Goal: Information Seeking & Learning: Learn about a topic

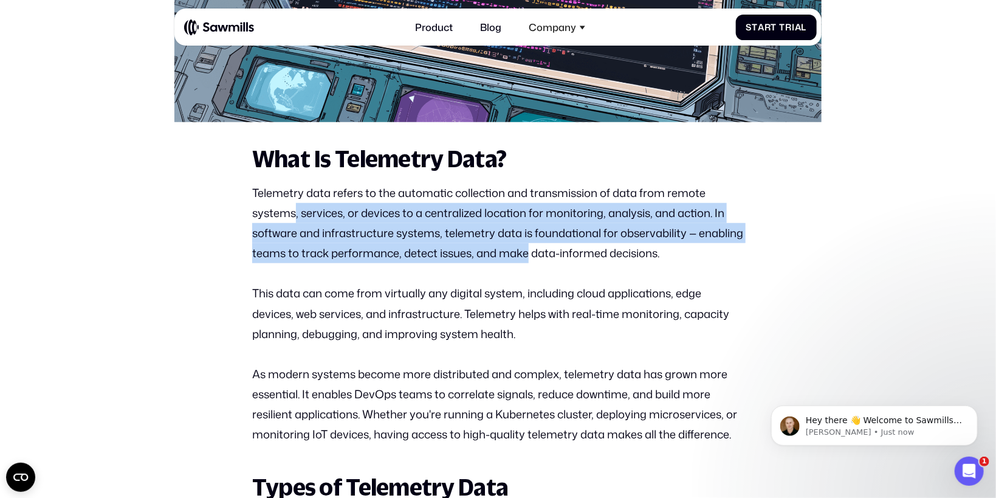
drag, startPoint x: 297, startPoint y: 219, endPoint x: 529, endPoint y: 263, distance: 236.4
click at [529, 263] on p "Telemetry data refers to the automatic collection and transmission of data from…" at bounding box center [498, 223] width 492 height 81
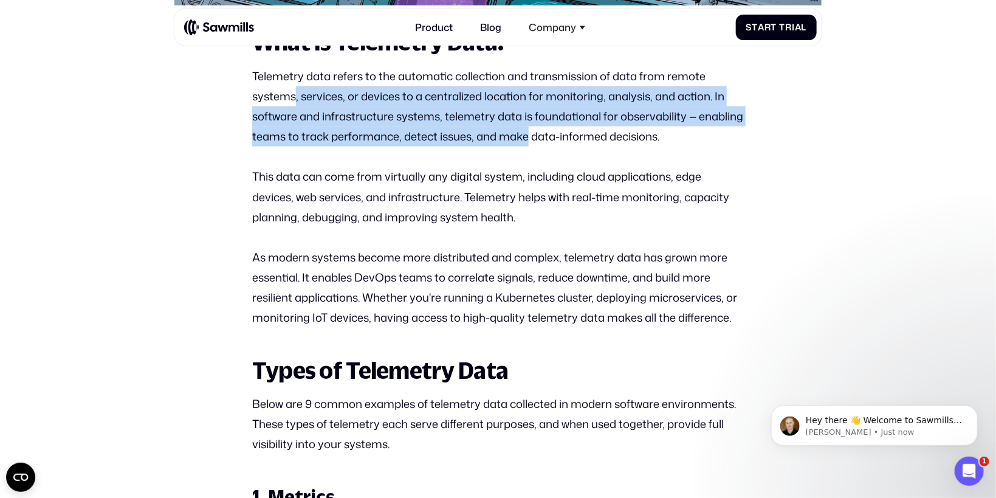
scroll to position [600, 0]
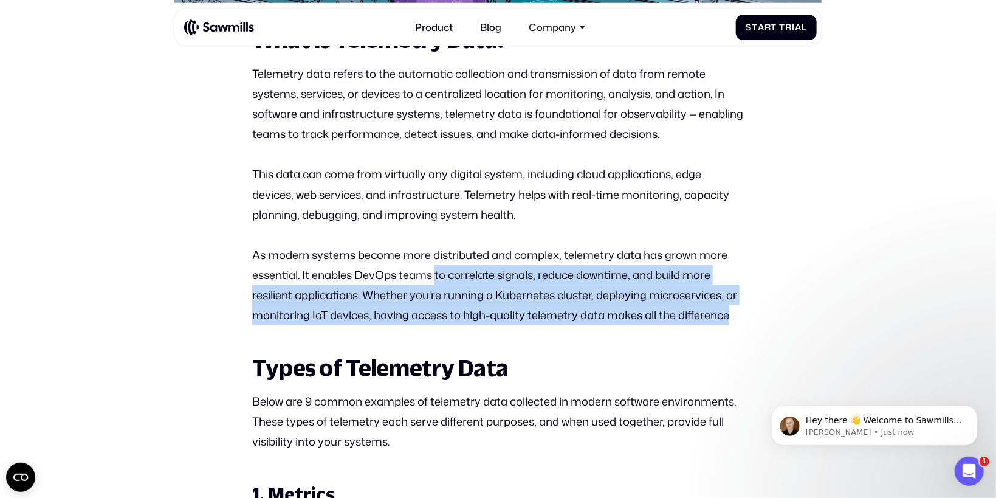
drag, startPoint x: 438, startPoint y: 281, endPoint x: 732, endPoint y: 326, distance: 297.6
click at [732, 326] on p "As modern systems become more distributed and complex, telemetry data has grown…" at bounding box center [498, 285] width 492 height 81
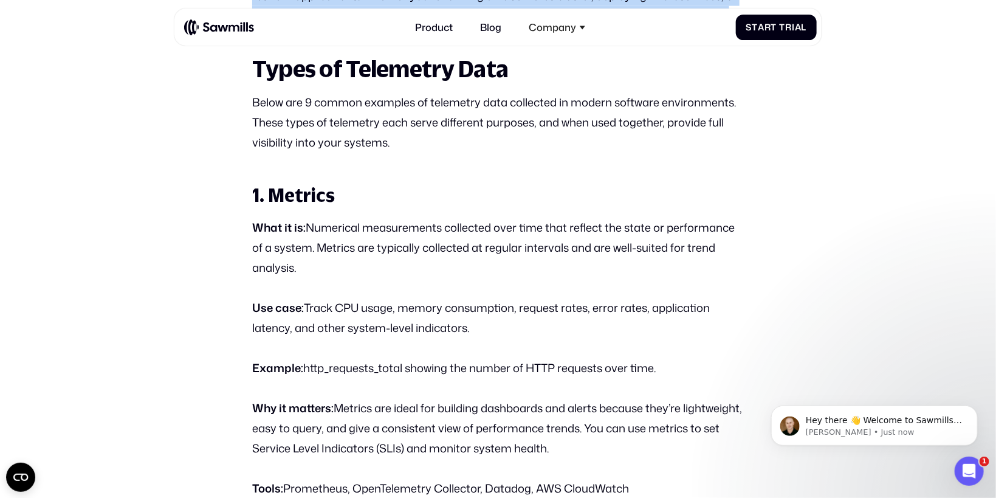
scroll to position [901, 0]
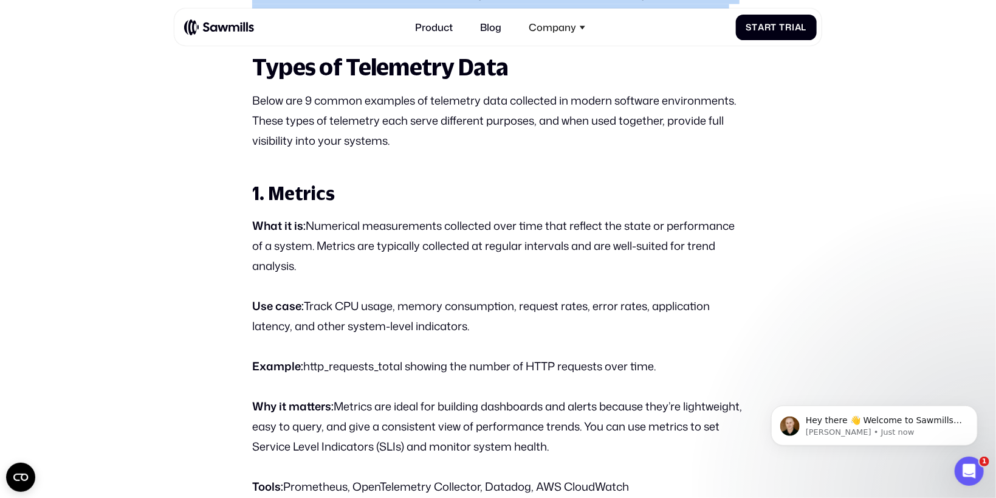
drag, startPoint x: 480, startPoint y: 336, endPoint x: 243, endPoint y: 232, distance: 258.9
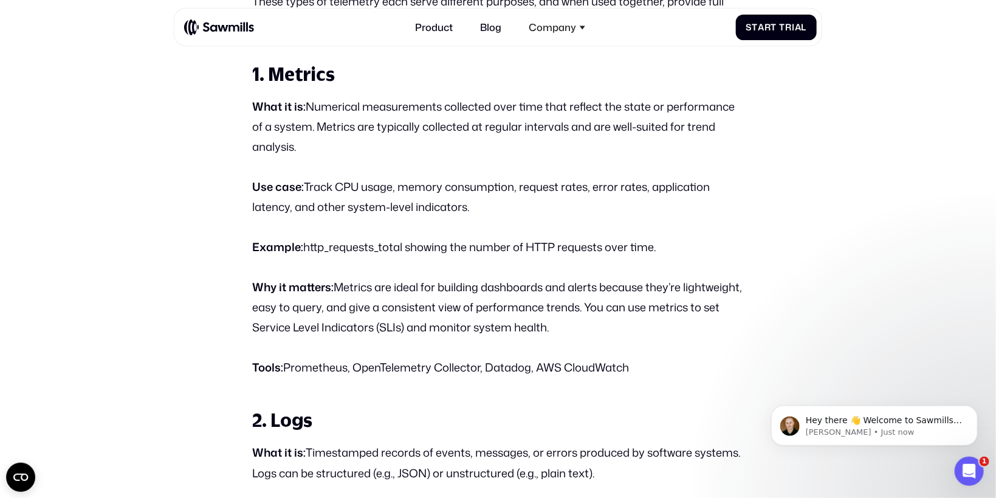
scroll to position [1021, 0]
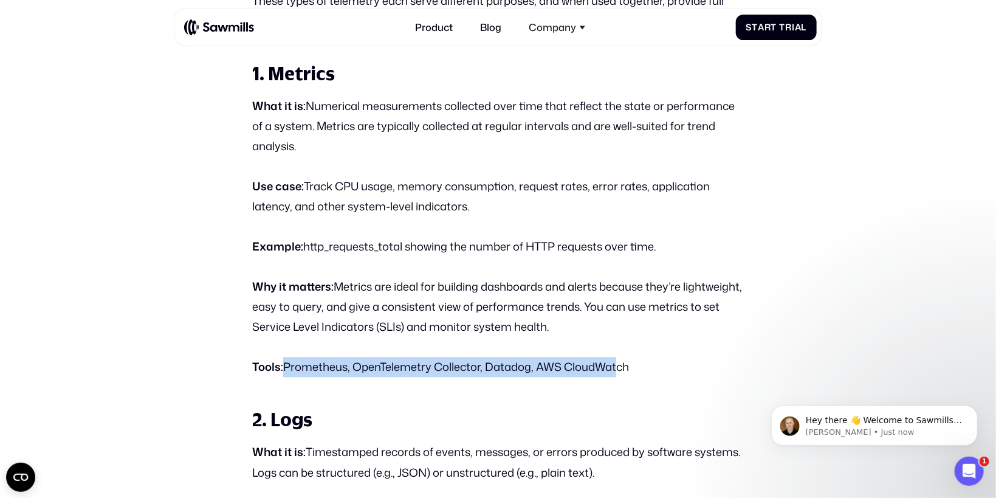
drag, startPoint x: 281, startPoint y: 376, endPoint x: 613, endPoint y: 376, distance: 331.3
click at [613, 376] on p "Tools: Prometheus, OpenTelemetry Collector, Datadog, AWS CloudWatch" at bounding box center [498, 367] width 492 height 20
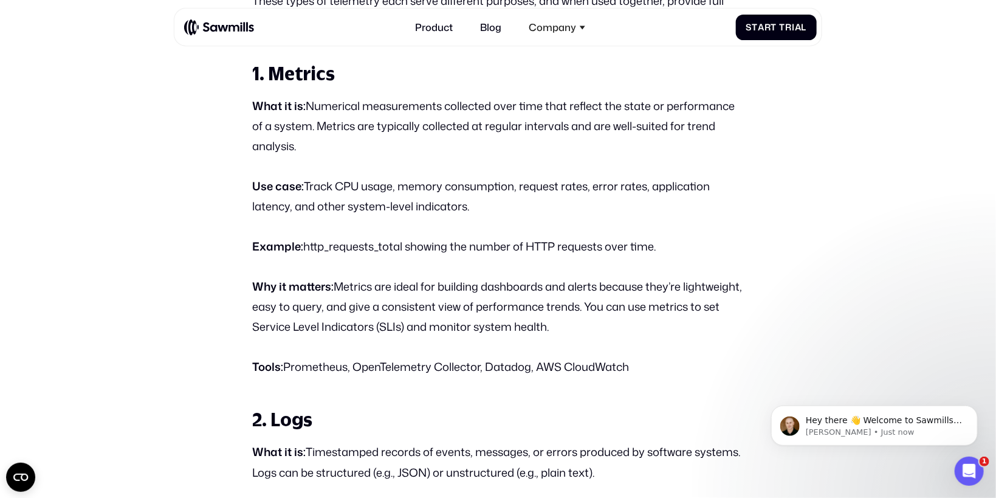
click at [488, 329] on p "Why it matters: Metrics are ideal for building dashboards and alerts because th…" at bounding box center [498, 307] width 492 height 61
drag, startPoint x: 646, startPoint y: 334, endPoint x: 291, endPoint y: 306, distance: 356.1
click at [291, 306] on p "Why it matters: Metrics are ideal for building dashboards and alerts because th…" at bounding box center [498, 307] width 492 height 61
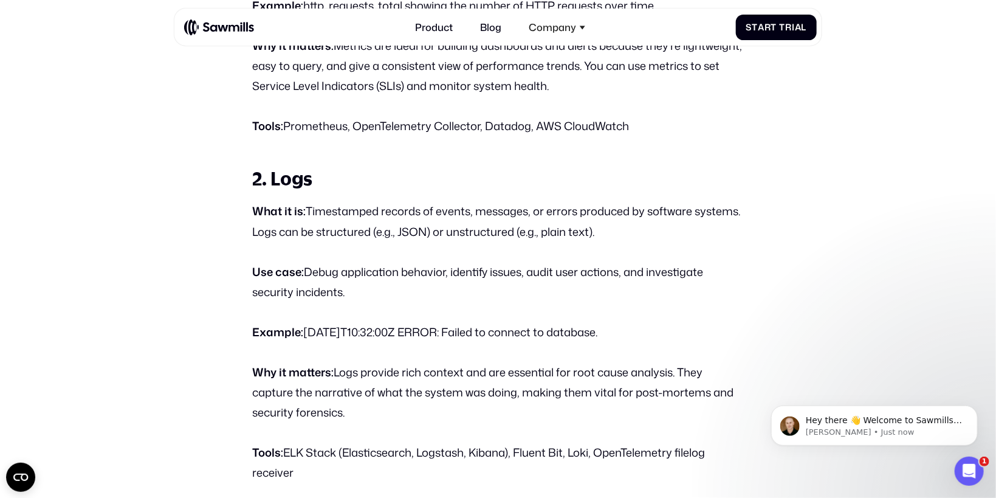
scroll to position [1263, 0]
drag, startPoint x: 359, startPoint y: 301, endPoint x: 229, endPoint y: 213, distance: 156.6
click at [401, 226] on p "What it is: Timestamped records of events, messages, or errors produced by soft…" at bounding box center [498, 221] width 492 height 40
drag, startPoint x: 464, startPoint y: 219, endPoint x: 672, endPoint y: 237, distance: 208.1
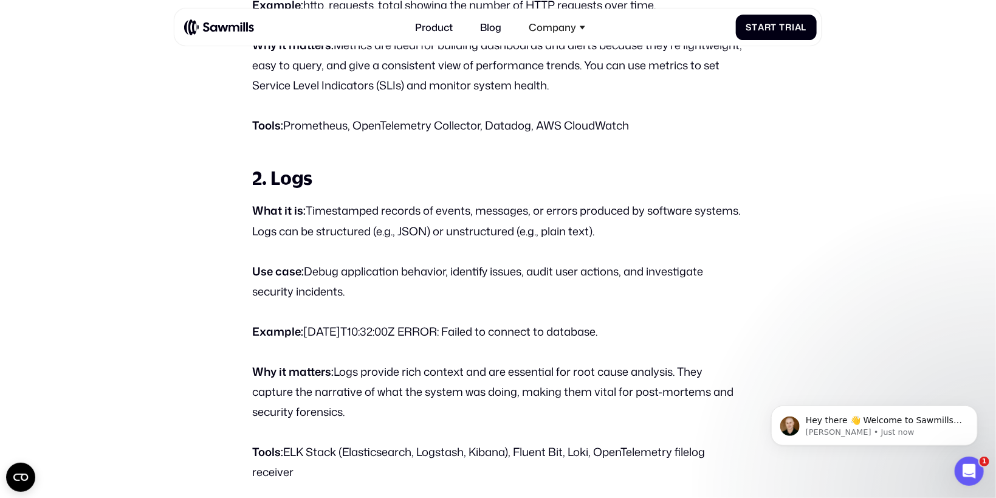
click at [672, 237] on p "What it is: Timestamped records of events, messages, or errors produced by soft…" at bounding box center [498, 221] width 492 height 40
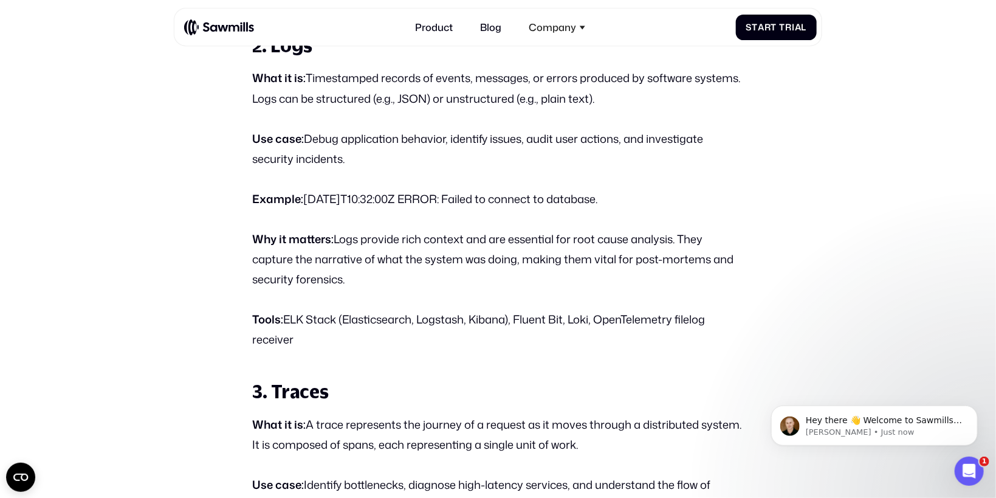
scroll to position [1398, 0]
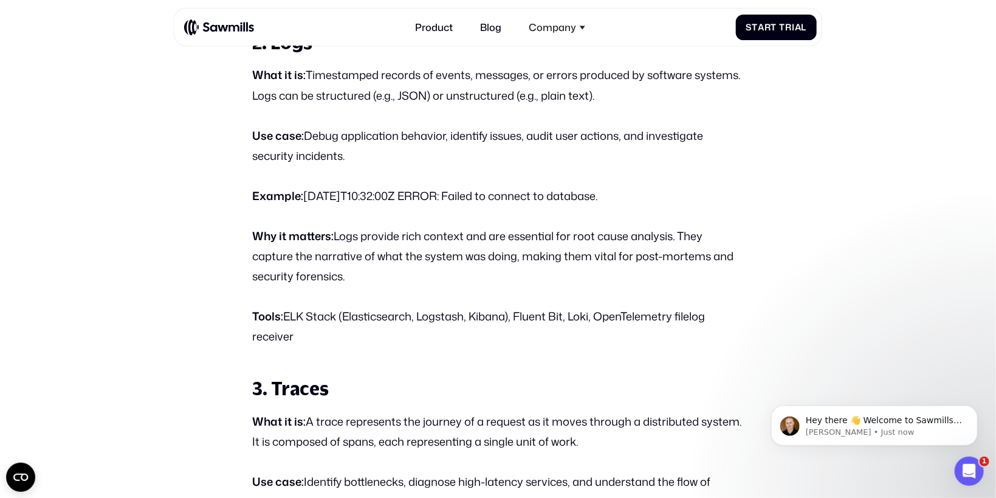
drag, startPoint x: 509, startPoint y: 326, endPoint x: 705, endPoint y: 339, distance: 196.8
click at [705, 339] on p "Tools: ELK Stack (Elasticsearch, Logstash, Kibana), Fluent Bit, Loki, OpenTelem…" at bounding box center [498, 326] width 492 height 40
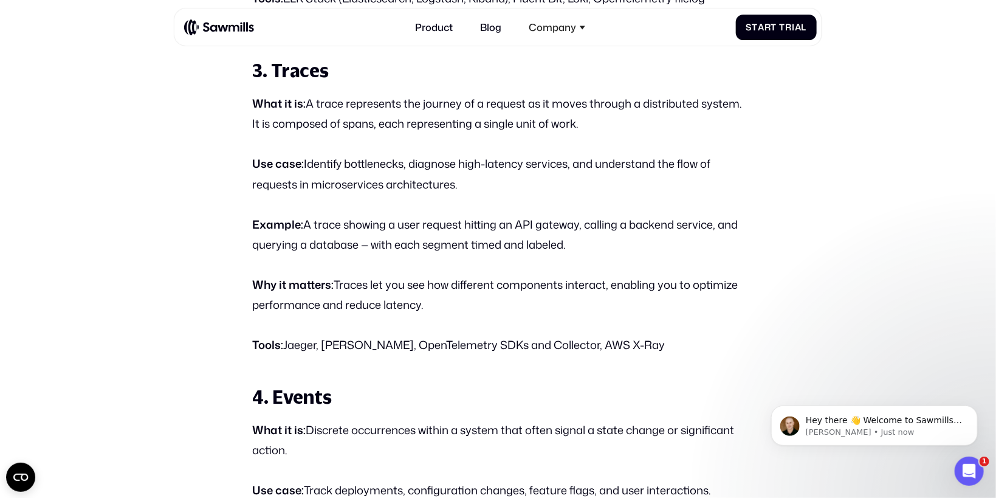
scroll to position [1718, 0]
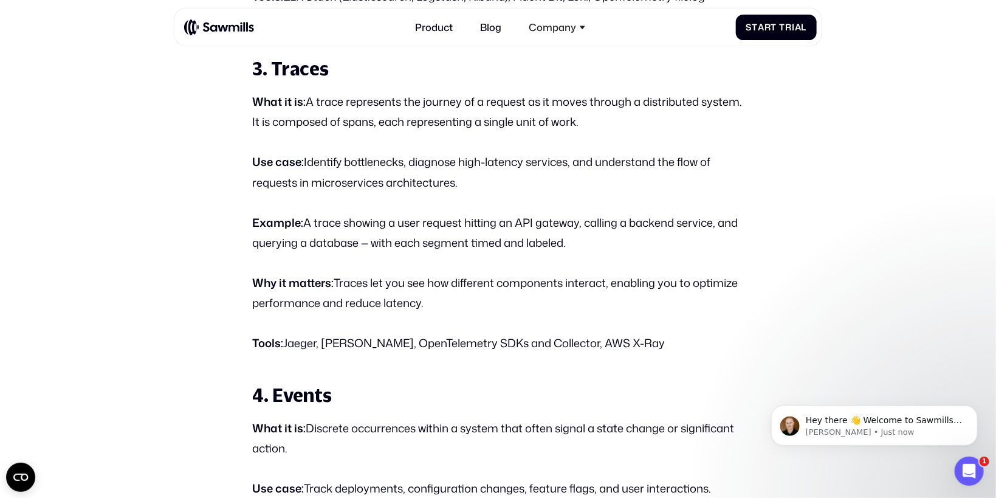
drag, startPoint x: 486, startPoint y: 192, endPoint x: 457, endPoint y: 300, distance: 112.2
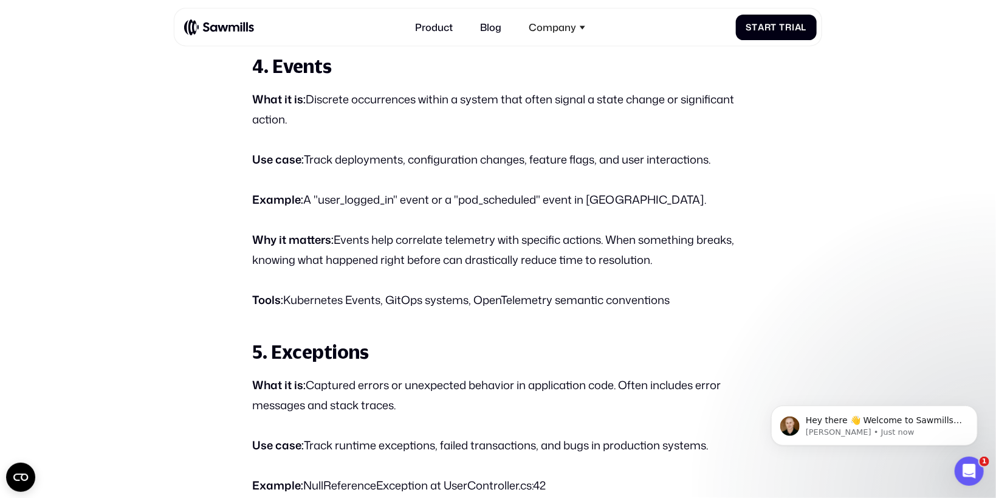
scroll to position [2045, 0]
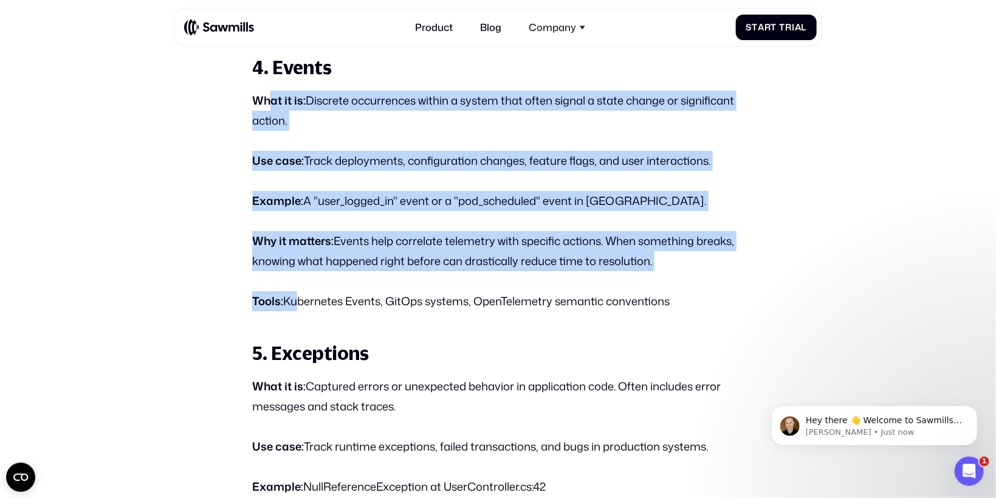
drag, startPoint x: 292, startPoint y: 306, endPoint x: 270, endPoint y: 110, distance: 197.0
click at [270, 110] on div "What Is Telemetry Data? Telemetry data refers to the automatic collection and t…" at bounding box center [498, 474] width 492 height 3785
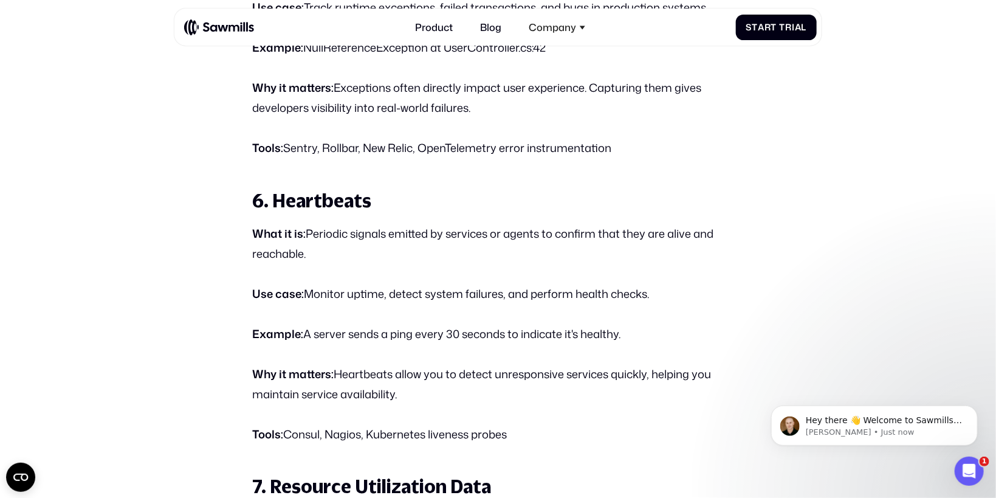
scroll to position [2485, 0]
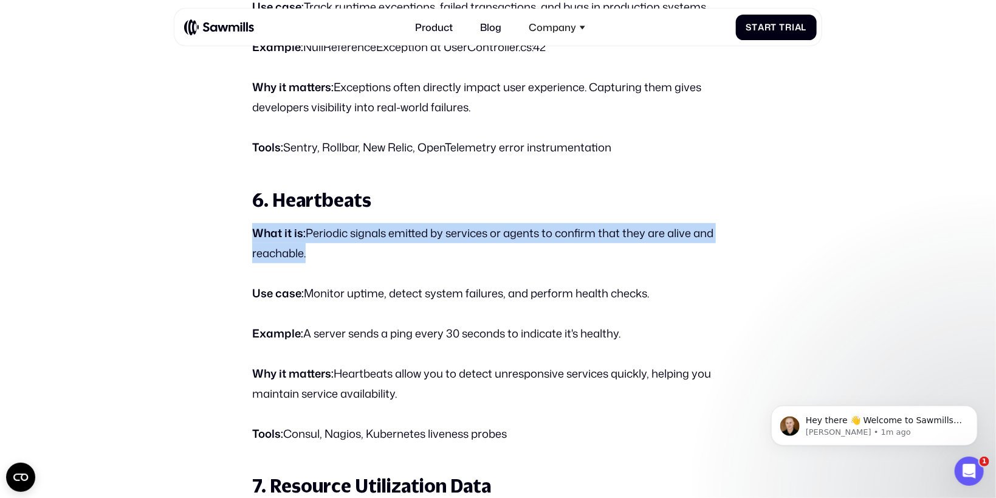
drag, startPoint x: 384, startPoint y: 275, endPoint x: 226, endPoint y: 246, distance: 161.3
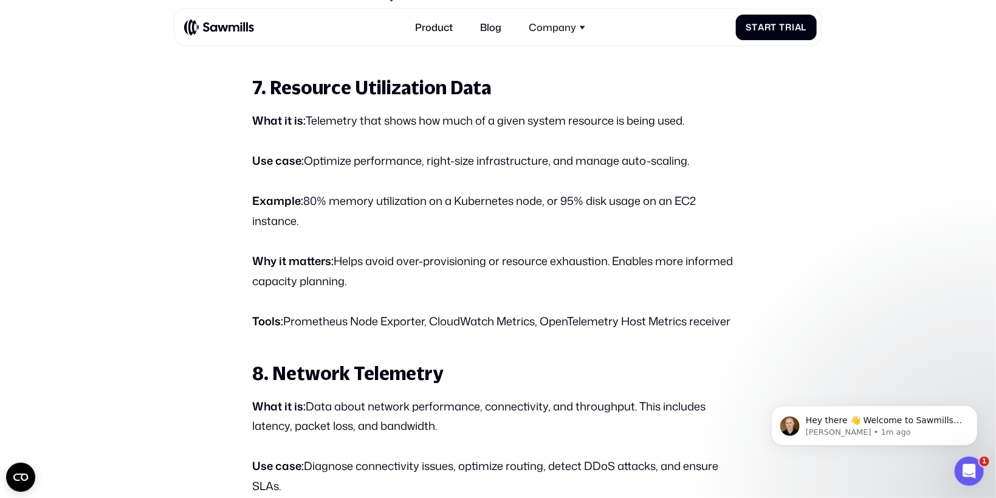
scroll to position [2884, 0]
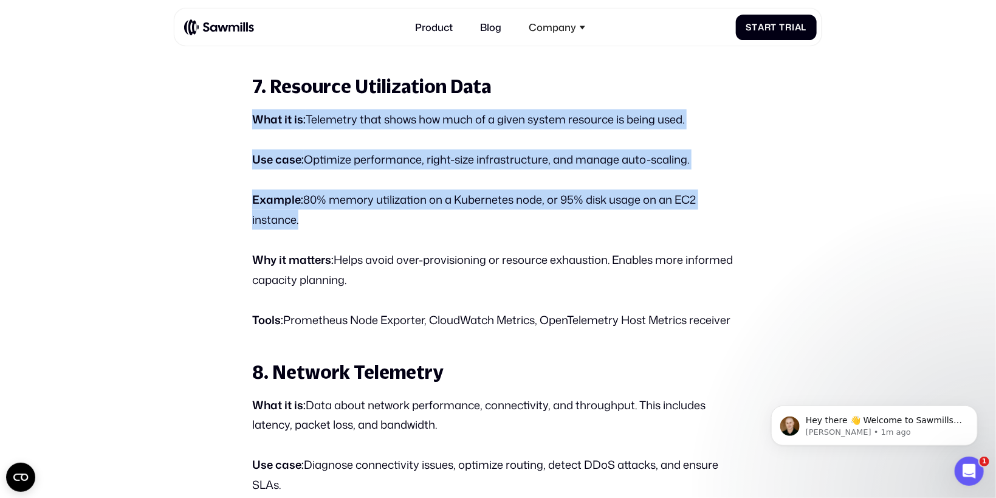
drag, startPoint x: 377, startPoint y: 241, endPoint x: 226, endPoint y: 128, distance: 189.3
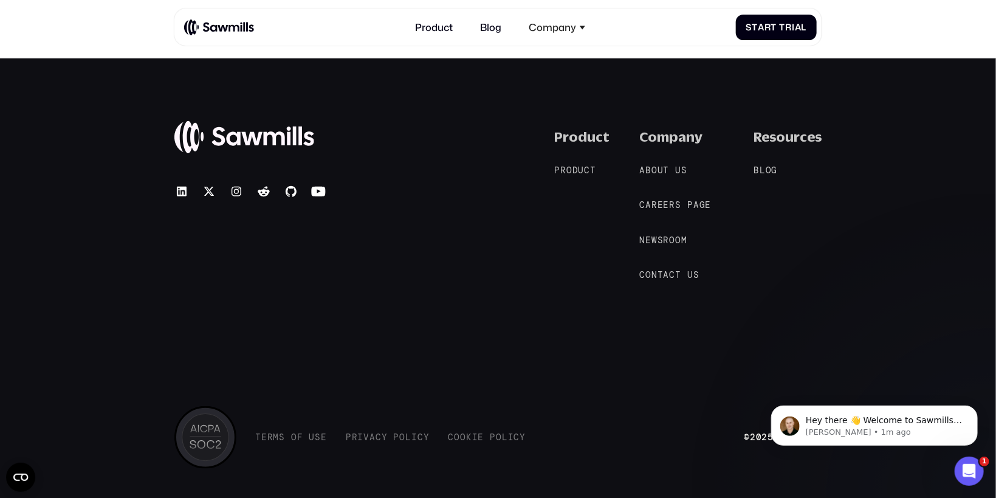
scroll to position [4939, 0]
